Goal: Navigation & Orientation: Find specific page/section

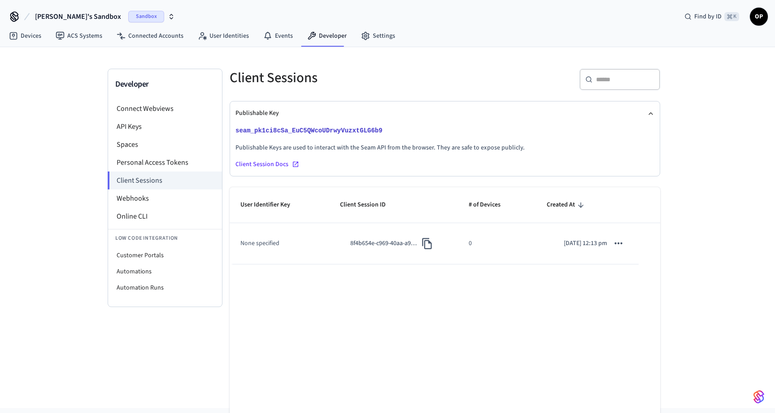
click at [93, 16] on span "[PERSON_NAME]'s Sandbox" at bounding box center [78, 16] width 86 height 11
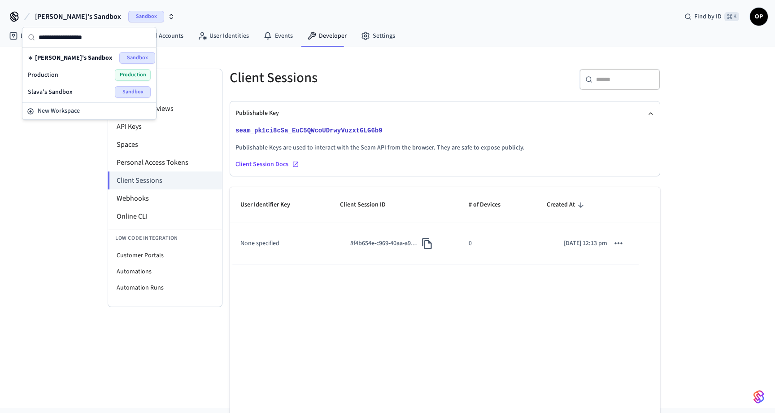
click at [56, 75] on span "Production" at bounding box center [43, 74] width 30 height 9
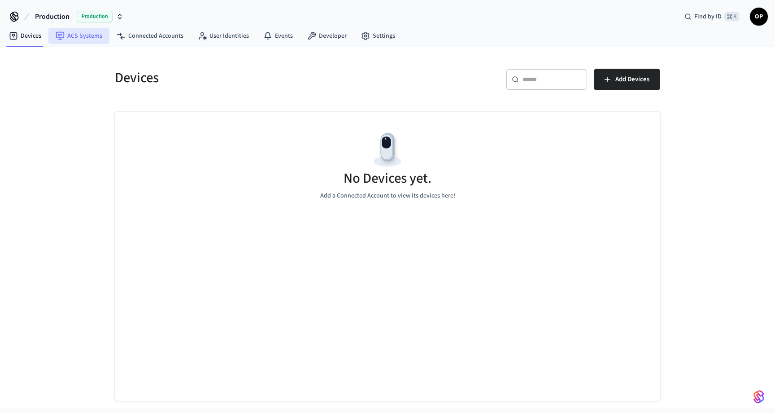
click at [78, 38] on link "ACS Systems" at bounding box center [78, 36] width 61 height 16
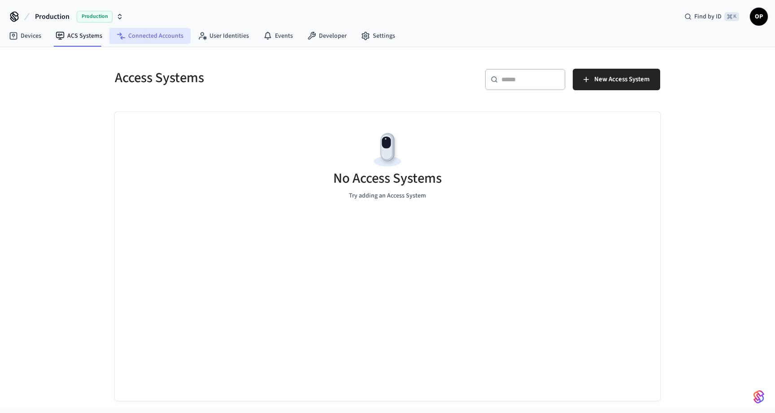
click at [137, 37] on link "Connected Accounts" at bounding box center [149, 36] width 81 height 16
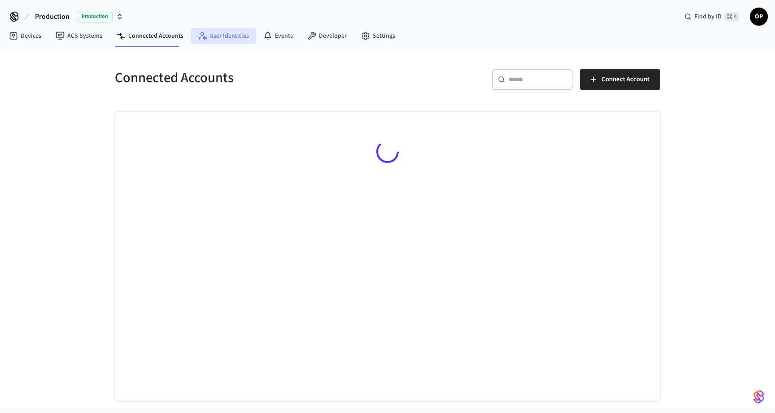
click at [227, 38] on link "User Identities" at bounding box center [223, 36] width 65 height 16
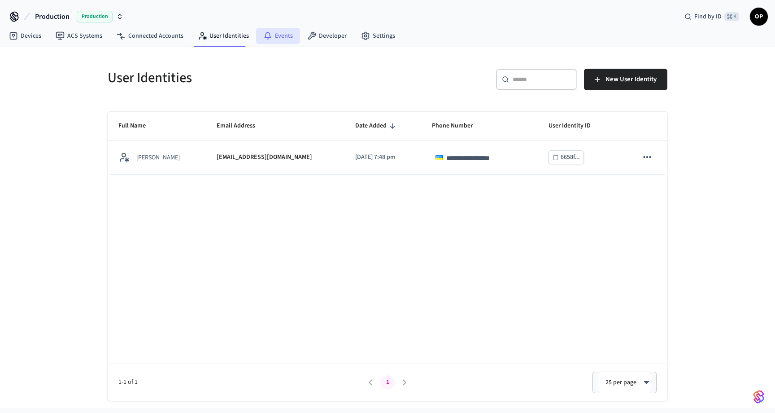
click at [281, 39] on link "Events" at bounding box center [278, 36] width 44 height 16
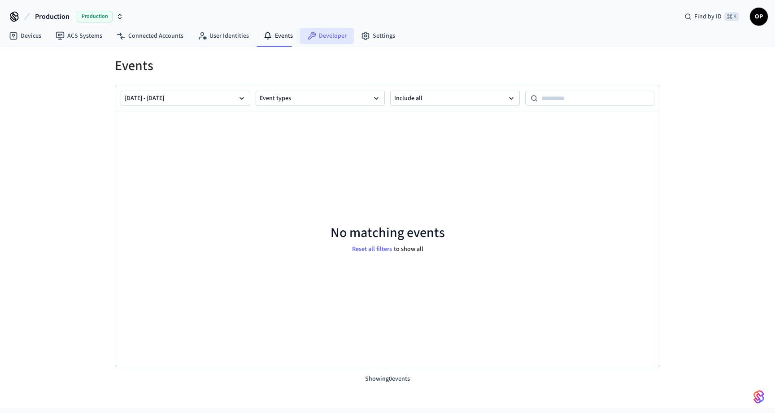
click at [312, 39] on icon at bounding box center [311, 35] width 9 height 9
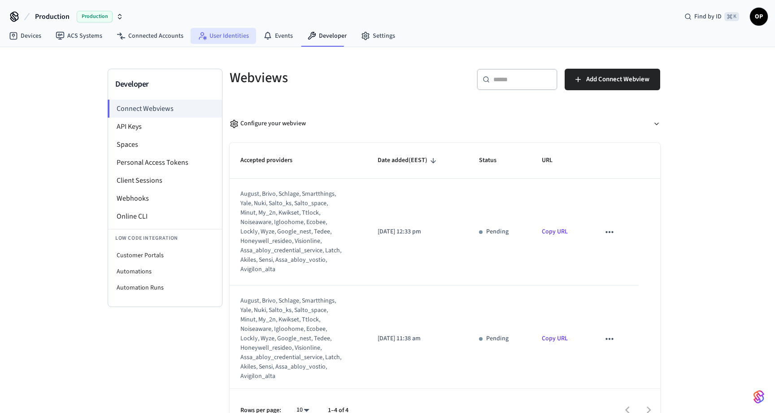
click at [229, 32] on link "User Identities" at bounding box center [223, 36] width 65 height 16
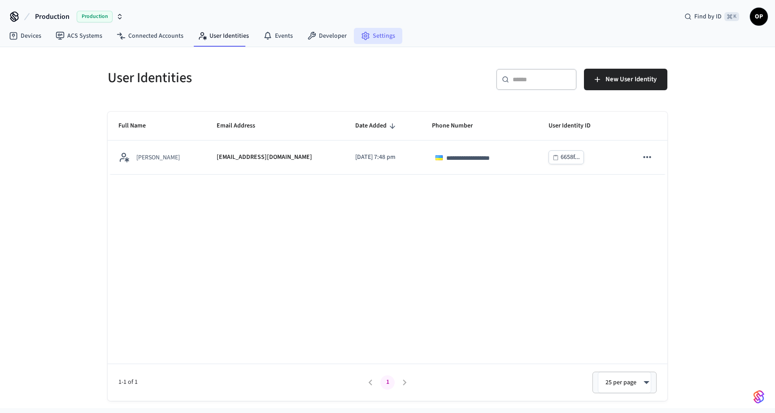
click at [372, 33] on link "Settings" at bounding box center [378, 36] width 48 height 16
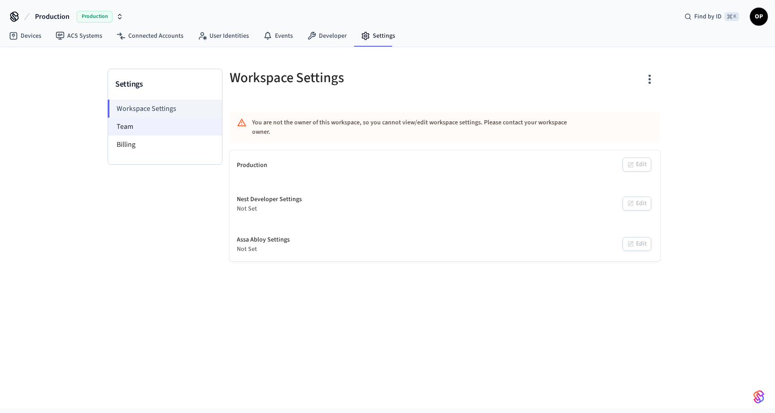
click at [162, 123] on li "Team" at bounding box center [165, 126] width 114 height 18
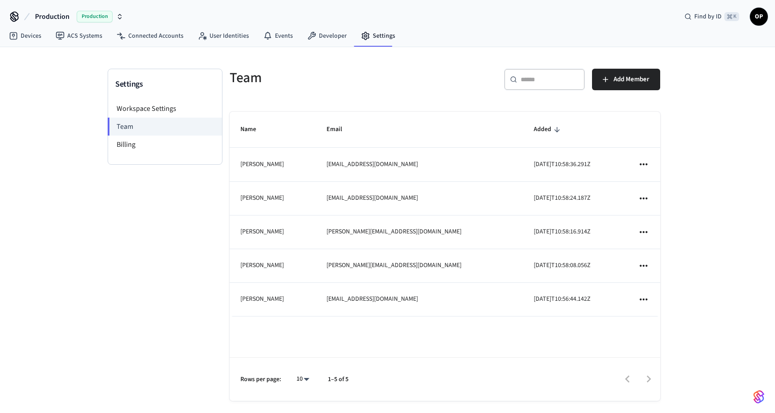
scroll to position [6, 0]
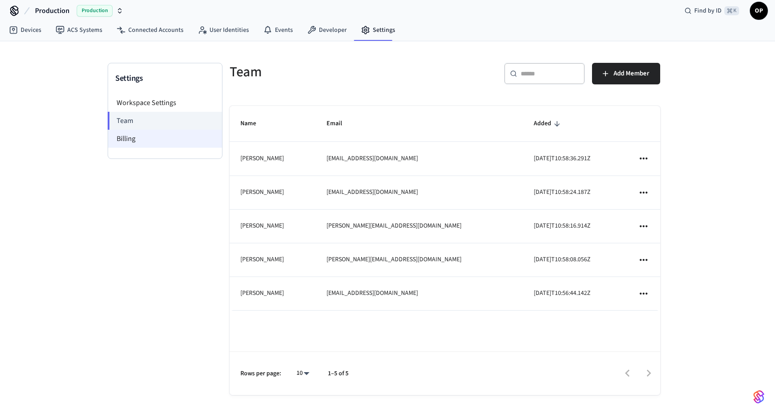
click at [130, 139] on li "Billing" at bounding box center [165, 139] width 114 height 18
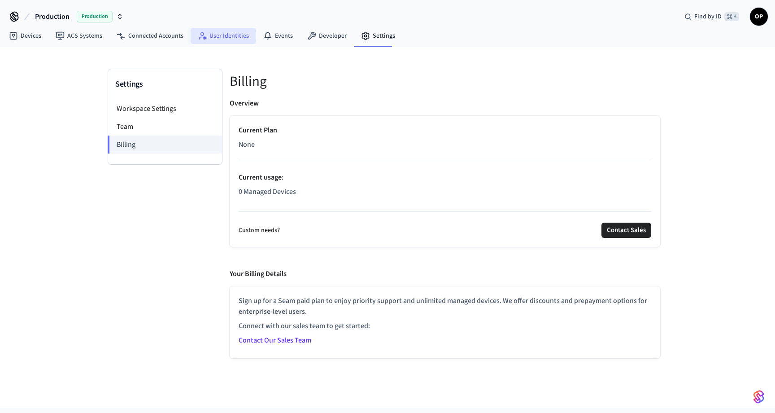
click at [213, 35] on link "User Identities" at bounding box center [223, 36] width 65 height 16
